Goal: Task Accomplishment & Management: Use online tool/utility

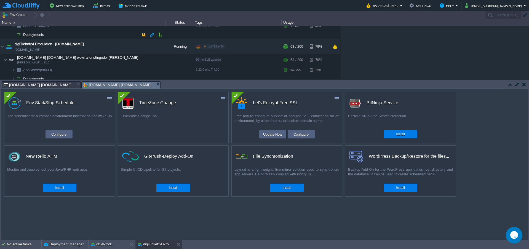
scroll to position [37, 0]
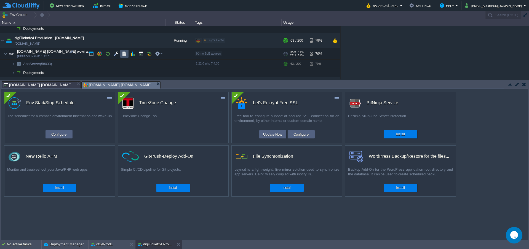
click at [125, 56] on button "button" at bounding box center [124, 53] width 5 height 5
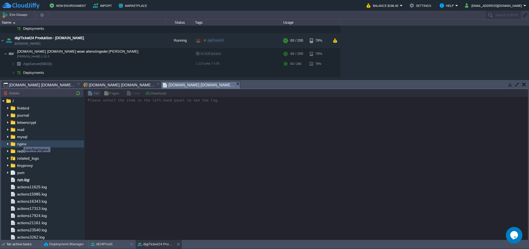
click at [19, 142] on span "nginx" at bounding box center [21, 144] width 11 height 5
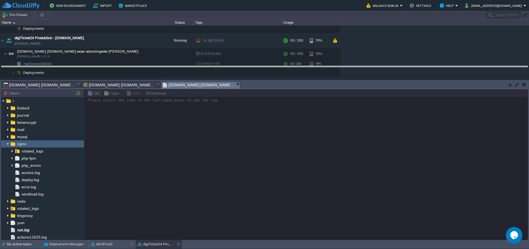
drag, startPoint x: 273, startPoint y: 89, endPoint x: 265, endPoint y: 73, distance: 17.3
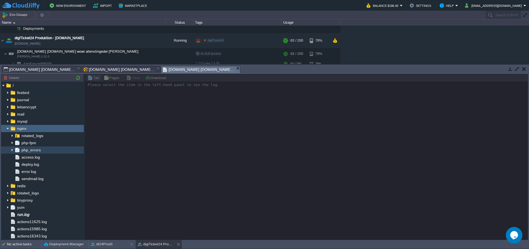
click at [20, 153] on img at bounding box center [17, 150] width 6 height 7
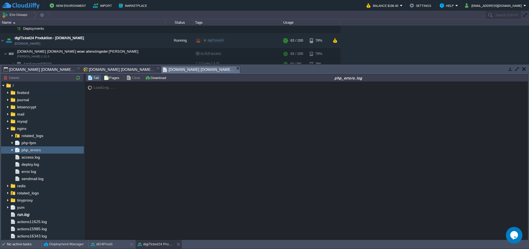
click at [20, 153] on img at bounding box center [17, 150] width 6 height 7
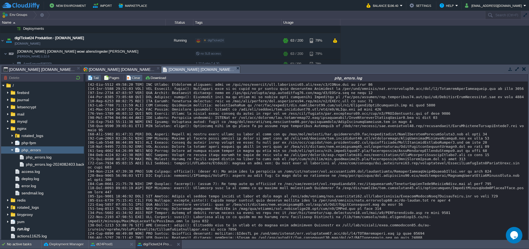
click at [134, 76] on button "Clear" at bounding box center [133, 77] width 15 height 5
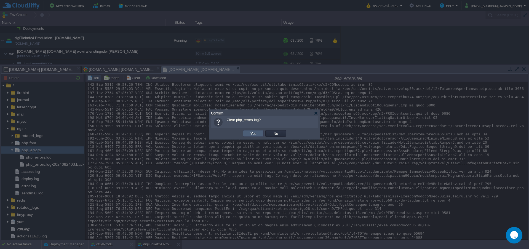
click at [252, 135] on button "Yes" at bounding box center [253, 133] width 9 height 5
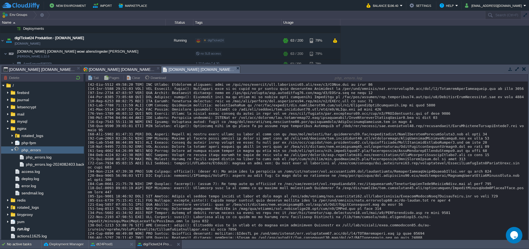
scroll to position [0, 0]
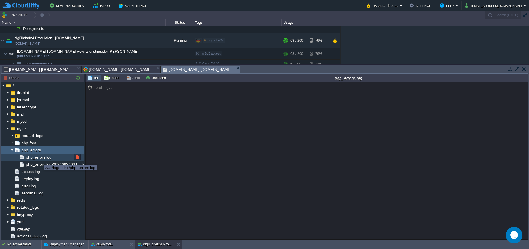
click at [39, 159] on span "php_errors.log" at bounding box center [39, 157] width 28 height 5
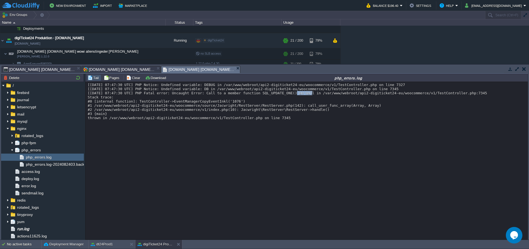
drag, startPoint x: 257, startPoint y: 98, endPoint x: 271, endPoint y: 98, distance: 13.8
click at [271, 98] on div "[[DATE] 07:47:30 UTC] PHP Notice: Undefined variable: DEBUG in /var/www/webroot…" at bounding box center [307, 101] width 438 height 37
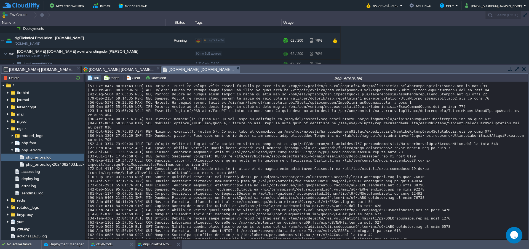
scroll to position [674, 0]
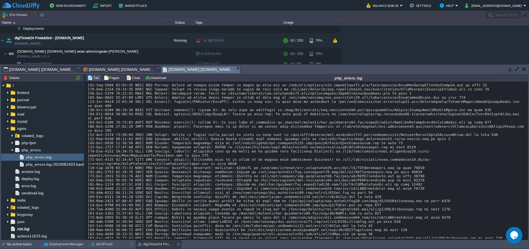
click at [133, 81] on div "Tail Pages Clear Download php_errors.log" at bounding box center [306, 78] width 443 height 8
click at [133, 78] on button "Clear" at bounding box center [133, 77] width 15 height 5
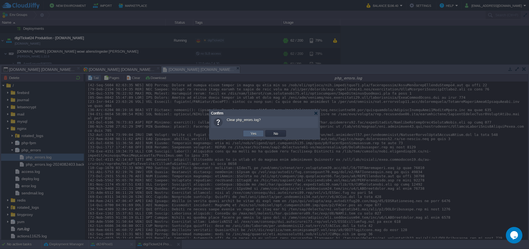
click at [252, 134] on button "Yes" at bounding box center [253, 133] width 9 height 5
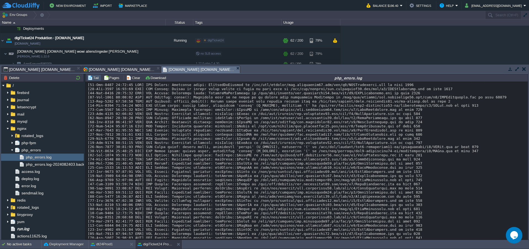
scroll to position [129, 0]
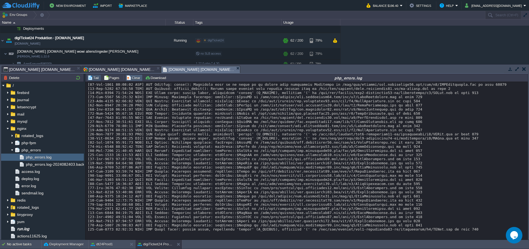
click at [130, 78] on button "Clear" at bounding box center [133, 77] width 15 height 5
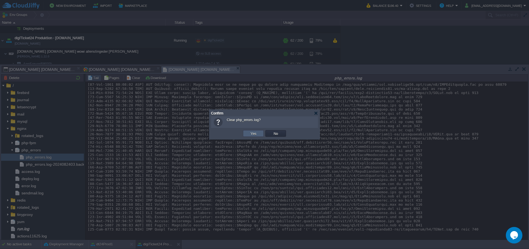
click at [248, 135] on td "Yes" at bounding box center [253, 133] width 21 height 7
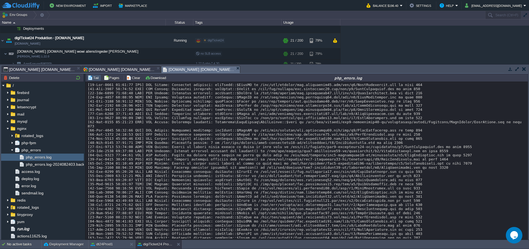
scroll to position [112, 0]
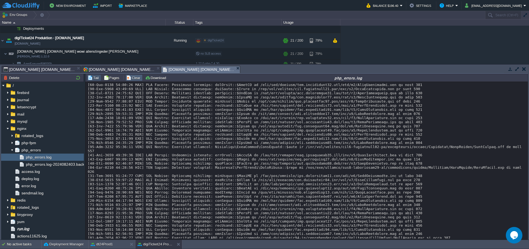
drag, startPoint x: 129, startPoint y: 78, endPoint x: 146, endPoint y: 92, distance: 22.4
click at [129, 79] on button "Clear" at bounding box center [133, 77] width 15 height 5
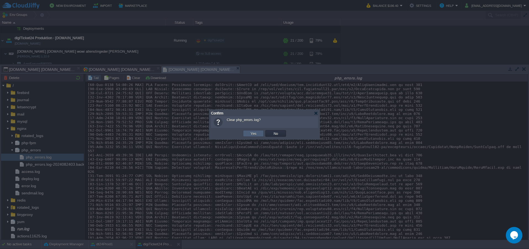
click at [247, 132] on td "Yes" at bounding box center [253, 133] width 21 height 7
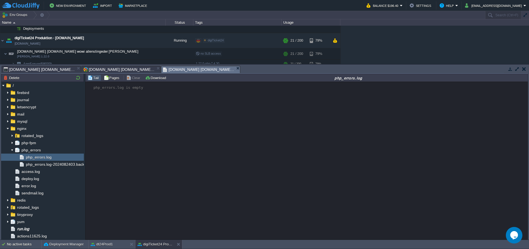
scroll to position [0, 0]
